Goal: Navigation & Orientation: Find specific page/section

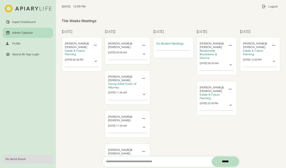
scroll to position [84, 0]
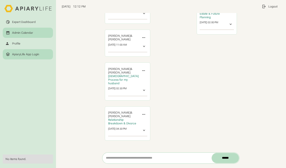
click at [23, 56] on div "ApiaryLife App Login" at bounding box center [28, 54] width 44 height 4
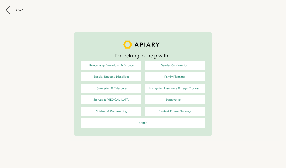
click at [105, 65] on link "Relationship Breakdown & Divorce" at bounding box center [111, 65] width 60 height 9
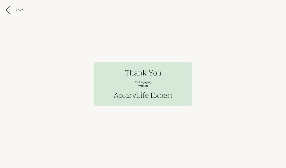
click at [22, 106] on link "Back" at bounding box center [143, 84] width 286 height 168
click at [19, 9] on div "Back" at bounding box center [20, 10] width 8 height 4
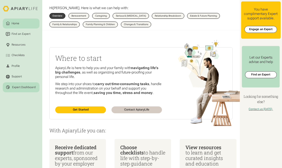
click at [18, 87] on div "Expert Dashboard" at bounding box center [23, 88] width 23 height 4
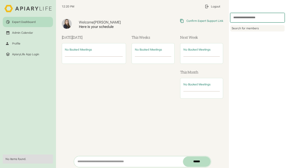
click at [18, 94] on div "Expert Dashboard Admin Calendar Profile ApiaryLife App Login" at bounding box center [28, 83] width 56 height 133
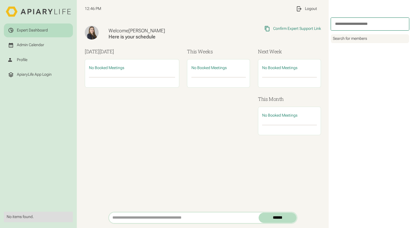
click at [277, 183] on div "Welcome [PERSON_NAME] Here is your schedule Copied Link to Clipboard Confirm Ex…" at bounding box center [203, 114] width 252 height 193
click at [29, 45] on div "Admin Calendar" at bounding box center [30, 45] width 27 height 5
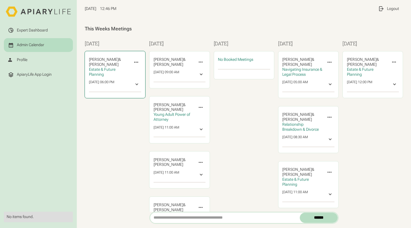
drag, startPoint x: 125, startPoint y: 64, endPoint x: 89, endPoint y: 64, distance: 36.2
click at [89, 64] on span "[PERSON_NAME]" at bounding box center [104, 64] width 30 height 4
copy div "‍ [PERSON_NAME]"
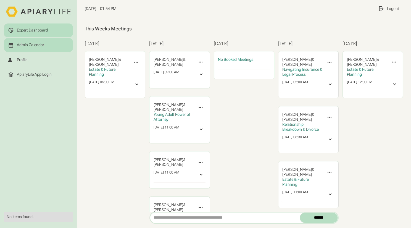
click at [39, 30] on div "Expert Dashboard" at bounding box center [32, 30] width 31 height 5
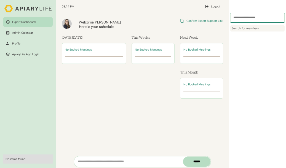
click at [25, 84] on div "Expert Dashboard Admin Calendar Profile ApiaryLife App Login" at bounding box center [28, 83] width 56 height 133
